Goal: Information Seeking & Learning: Learn about a topic

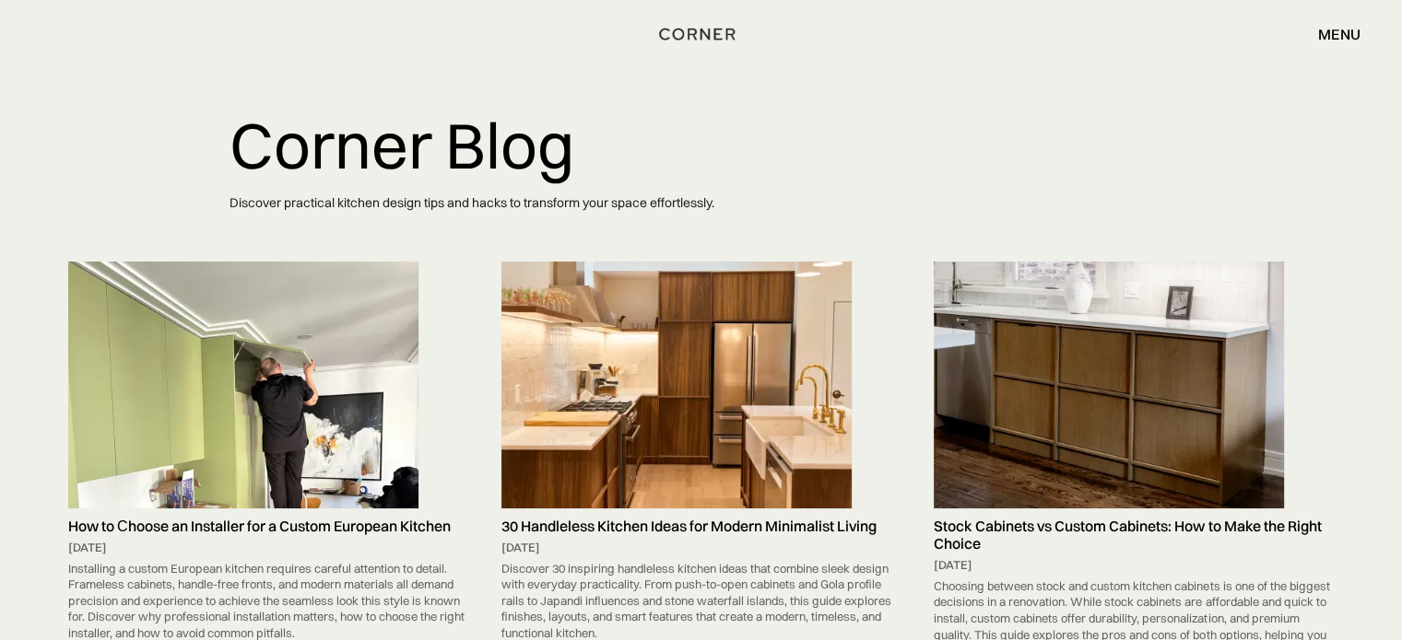
click at [1316, 27] on div "menu close" at bounding box center [1329, 33] width 61 height 31
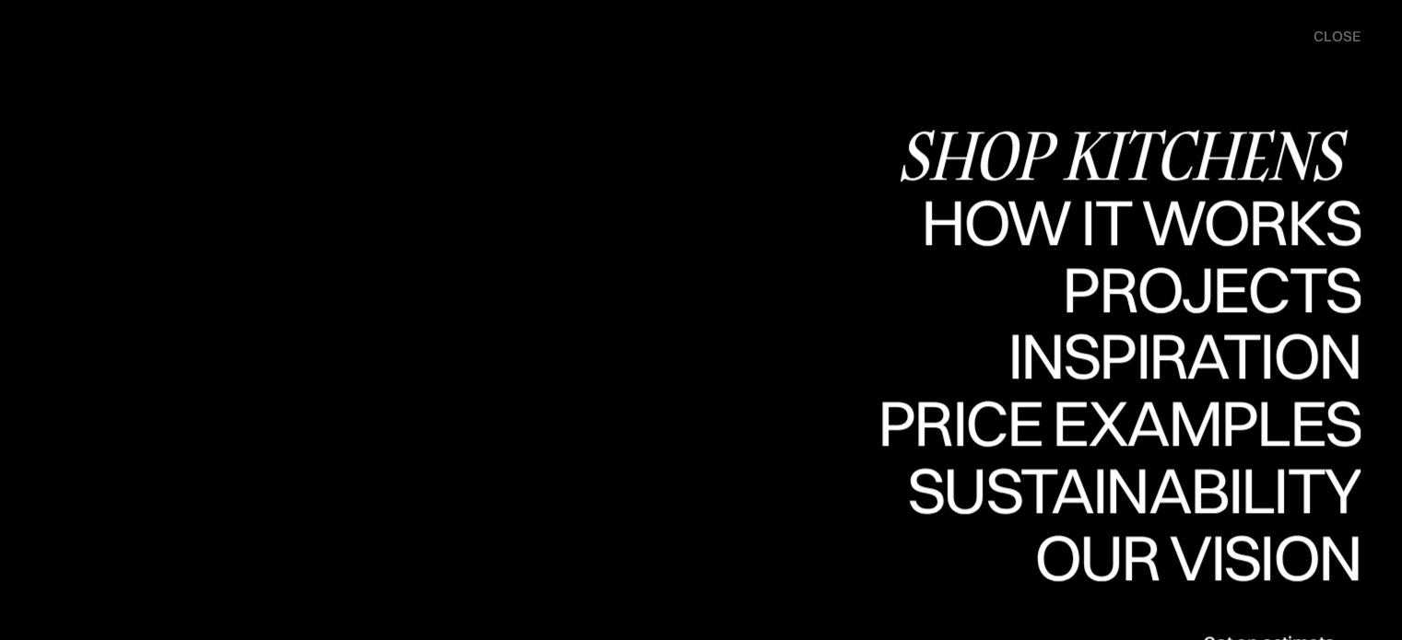
click at [1167, 147] on div "Shop Kitchens" at bounding box center [1129, 155] width 464 height 65
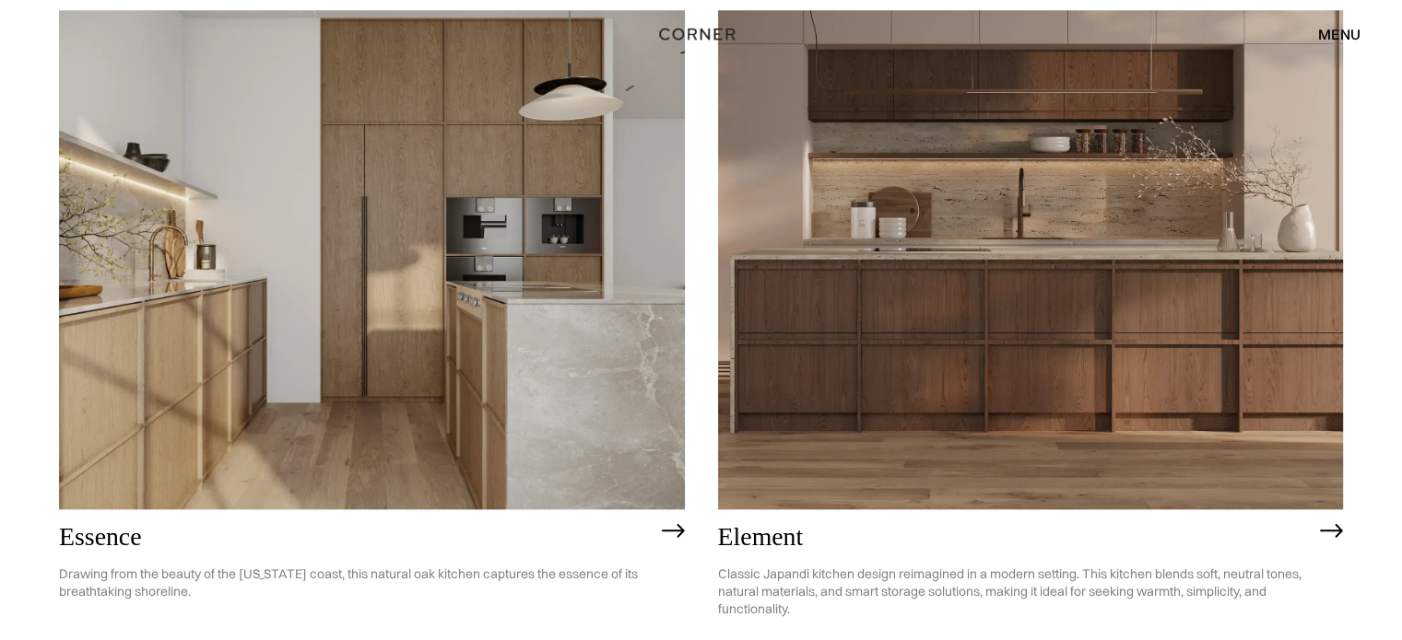
scroll to position [1966, 0]
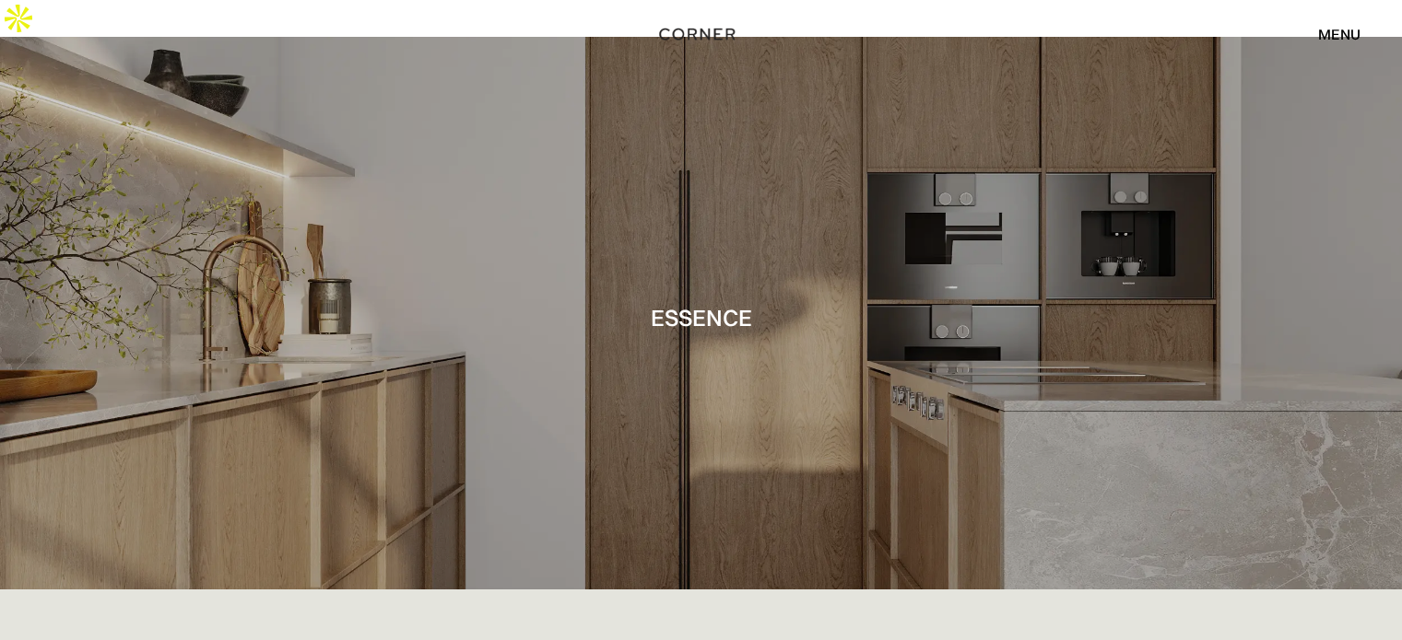
click at [1339, 33] on div "menu" at bounding box center [1339, 34] width 42 height 15
